Goal: Task Accomplishment & Management: Use online tool/utility

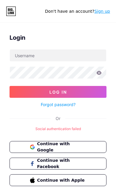
click at [71, 145] on span "Continue with Google" at bounding box center [61, 147] width 49 height 12
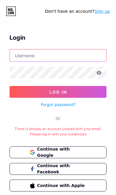
click at [65, 55] on input "text" at bounding box center [58, 56] width 96 height 12
type input "D"
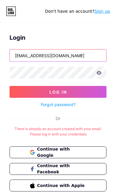
type input "dhkfnhc@gmail.com"
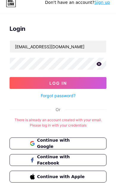
click at [88, 86] on button "Log In" at bounding box center [57, 92] width 97 height 12
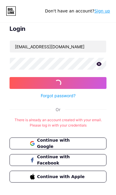
scroll to position [9, 0]
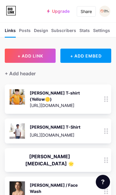
click at [45, 54] on button "+ ADD LINK" at bounding box center [30, 56] width 51 height 14
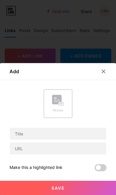
click at [64, 94] on div "Picture" at bounding box center [58, 104] width 28 height 28
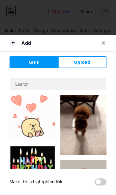
click at [92, 62] on button "Upload" at bounding box center [82, 62] width 48 height 12
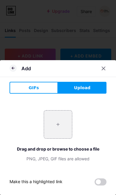
click at [59, 125] on input "file" at bounding box center [58, 125] width 28 height 28
type input "C:\fakepath\IMG_6548.jpeg"
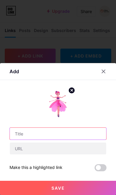
click at [69, 133] on input "text" at bounding box center [58, 134] width 96 height 12
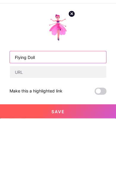
type input "Flying Doll"
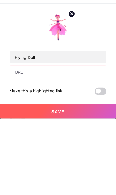
click at [67, 143] on input "text" at bounding box center [58, 149] width 96 height 12
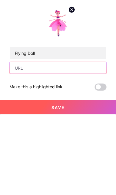
scroll to position [102, 0]
click at [62, 143] on input "text" at bounding box center [58, 149] width 96 height 12
paste input "[URL][DOMAIN_NAME]"
type input "[URL][DOMAIN_NAME]"
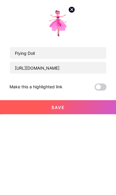
click at [102, 164] on span at bounding box center [100, 167] width 12 height 7
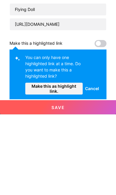
scroll to position [182, 0]
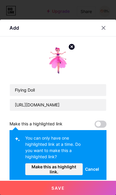
click at [63, 188] on span "Save" at bounding box center [57, 188] width 13 height 5
click at [101, 121] on span at bounding box center [100, 124] width 12 height 7
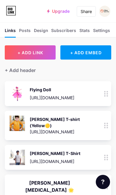
scroll to position [0, 0]
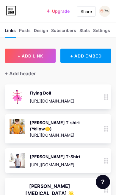
click at [79, 97] on div "Flying Doll [URL][DOMAIN_NAME] 0" at bounding box center [49, 96] width 80 height 15
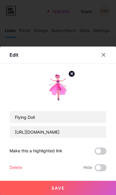
click at [103, 152] on span at bounding box center [100, 151] width 12 height 7
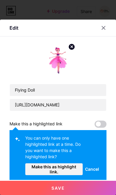
click at [99, 121] on span at bounding box center [100, 124] width 12 height 7
click at [102, 121] on span at bounding box center [100, 124] width 12 height 7
click at [97, 121] on span at bounding box center [100, 124] width 12 height 7
click at [66, 164] on span "Make this as highlight link." at bounding box center [54, 169] width 50 height 10
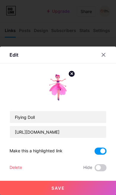
click at [73, 190] on button "Save" at bounding box center [58, 188] width 116 height 14
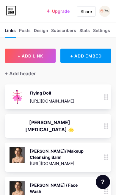
click at [71, 97] on div "Flying Doll [URL][DOMAIN_NAME]" at bounding box center [52, 96] width 44 height 15
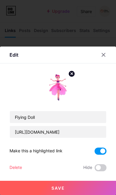
click at [68, 41] on div at bounding box center [58, 97] width 116 height 195
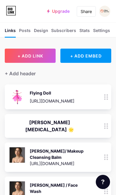
click at [104, 13] on img at bounding box center [104, 11] width 11 height 11
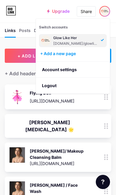
click at [26, 70] on div "+ Add header" at bounding box center [20, 73] width 31 height 7
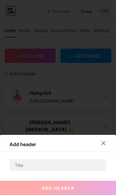
click at [29, 104] on div at bounding box center [58, 97] width 116 height 195
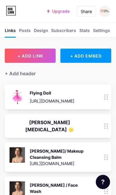
click at [82, 108] on div "Flying Doll [URL][DOMAIN_NAME] 0" at bounding box center [58, 97] width 106 height 25
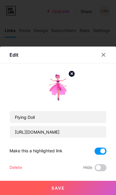
click at [110, 53] on div at bounding box center [107, 55] width 18 height 11
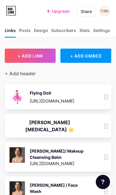
click at [90, 12] on div "Share" at bounding box center [85, 11] width 11 height 6
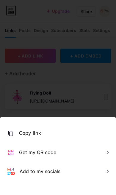
click at [34, 125] on div "Copy link" at bounding box center [58, 133] width 116 height 19
click at [26, 132] on div "Copied" at bounding box center [27, 133] width 17 height 7
click at [56, 130] on div "Copy link" at bounding box center [58, 133] width 116 height 19
click at [37, 130] on div "Copied" at bounding box center [58, 133] width 116 height 19
